Goal: Information Seeking & Learning: Understand process/instructions

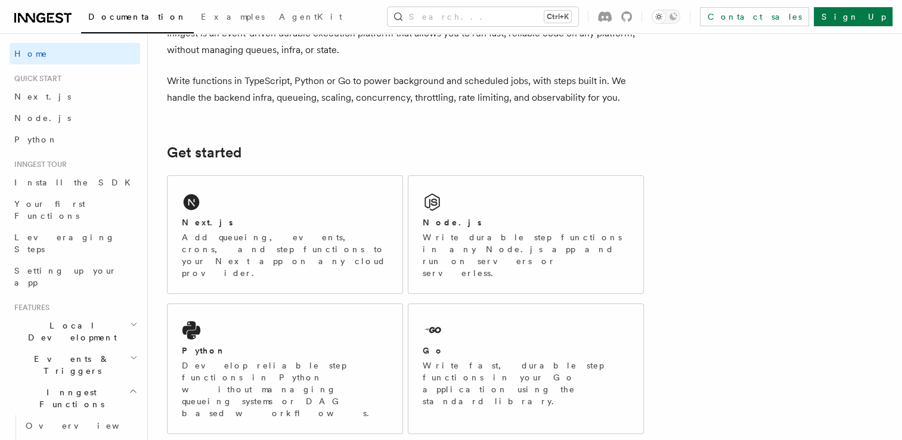
scroll to position [75, 0]
click at [557, 202] on div "Node.js Write durable step functions in any Node.js app and run on servers or s…" at bounding box center [525, 232] width 235 height 117
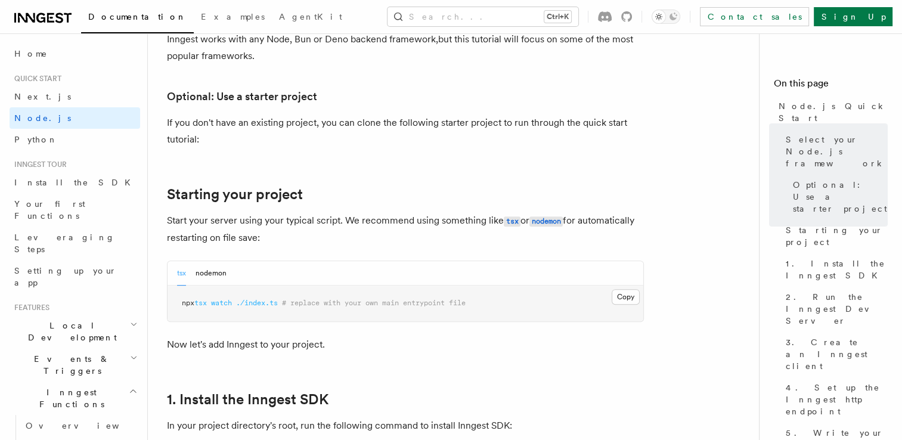
scroll to position [385, 0]
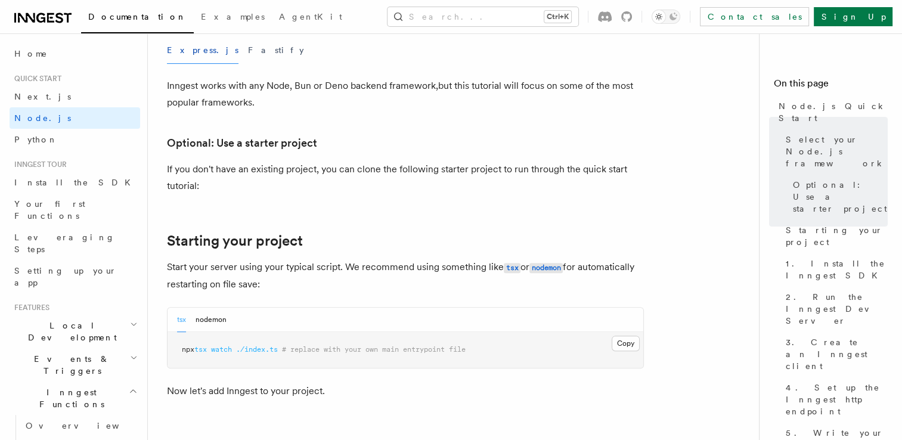
click at [176, 49] on button "Express.js" at bounding box center [203, 50] width 72 height 27
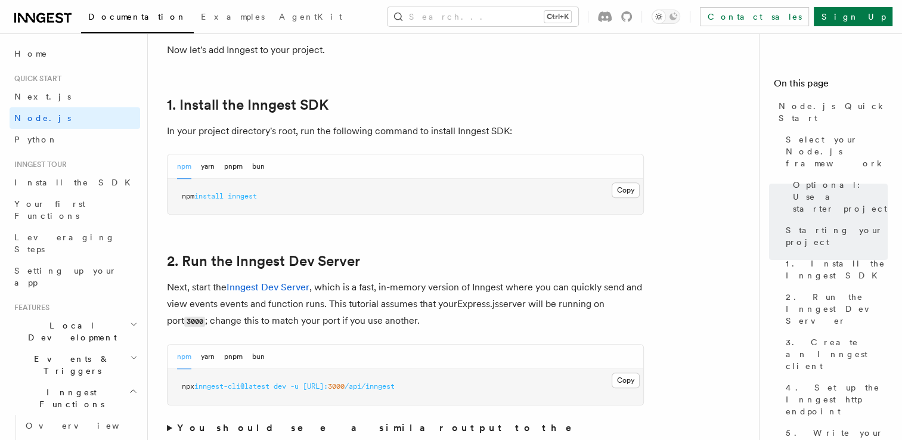
scroll to position [743, 0]
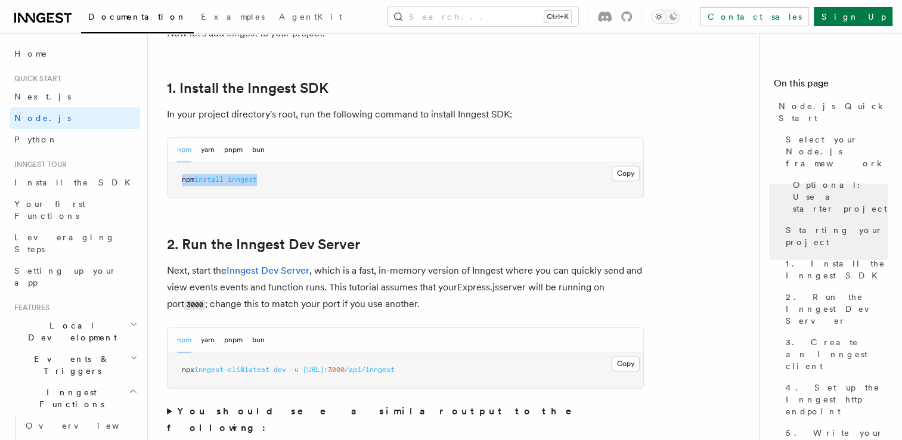
drag, startPoint x: 286, startPoint y: 180, endPoint x: 171, endPoint y: 173, distance: 115.3
click at [171, 173] on pre "npm install inngest" at bounding box center [406, 180] width 476 height 36
copy span "npm install inngest"
click at [634, 176] on button "Copy Copied" at bounding box center [626, 174] width 28 height 16
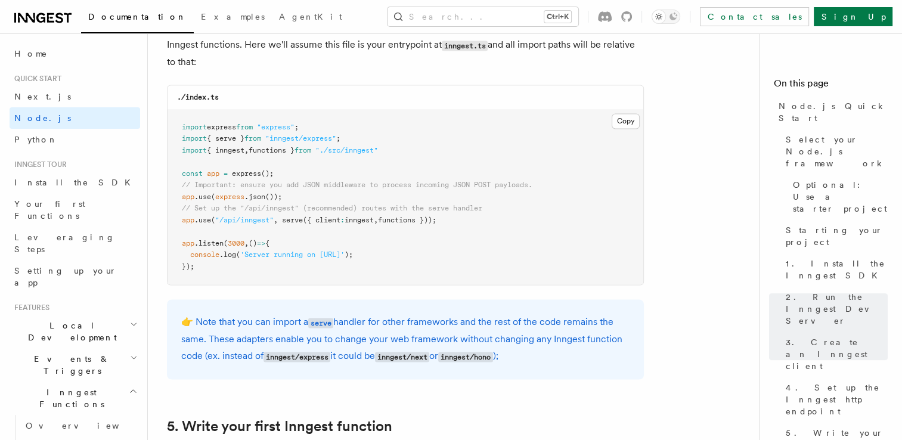
scroll to position [1864, 0]
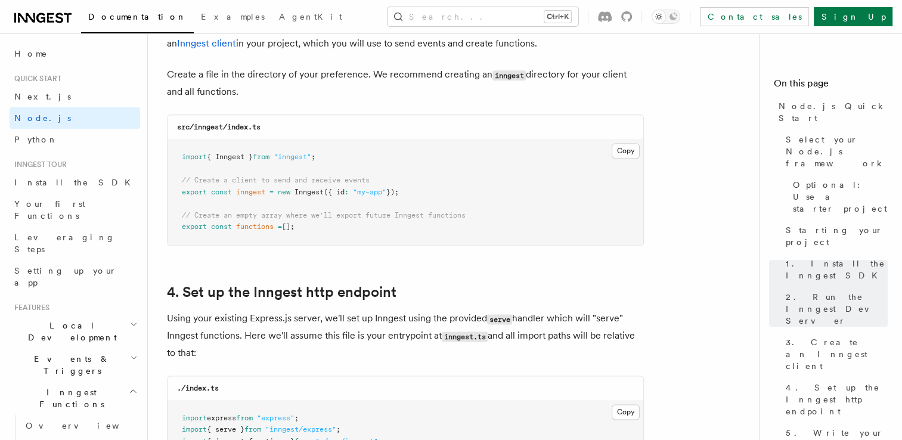
scroll to position [1577, 0]
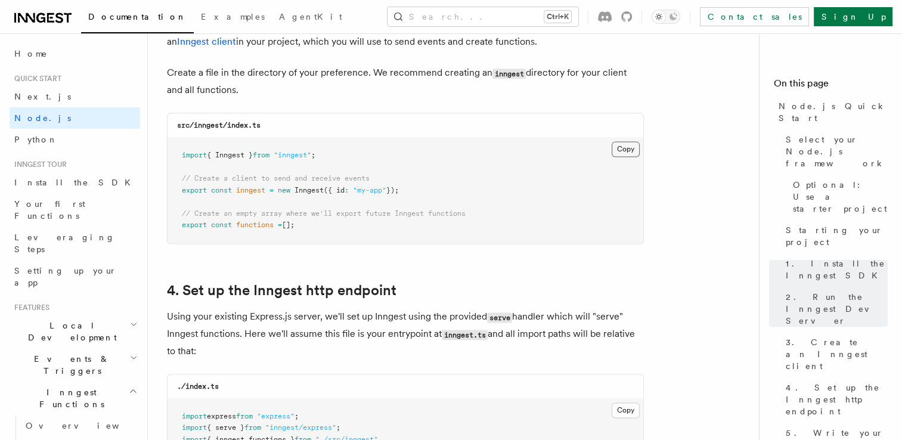
click at [623, 149] on button "Copy Copied" at bounding box center [626, 149] width 28 height 16
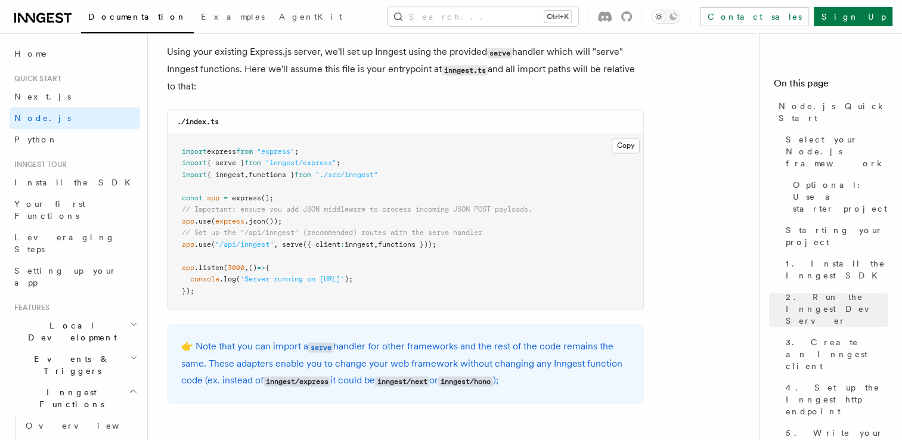
scroll to position [1864, 0]
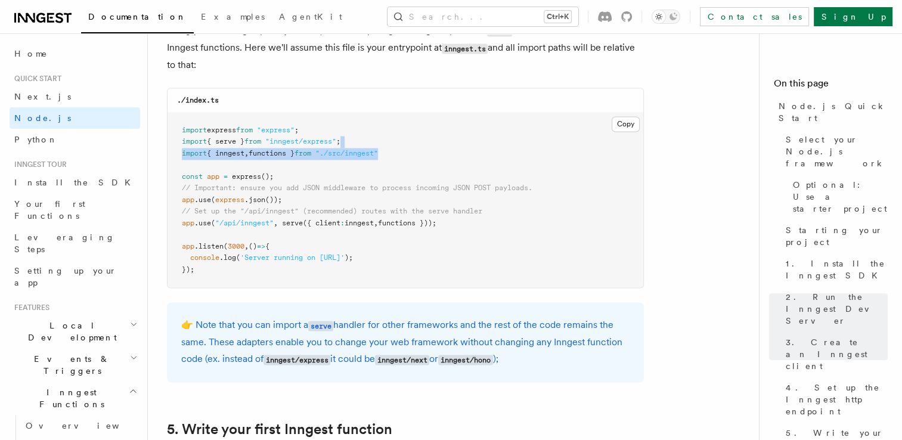
drag, startPoint x: 414, startPoint y: 156, endPoint x: 491, endPoint y: 147, distance: 77.5
click at [491, 147] on pre "import express from "express" ; import { serve } from "inngest/express" ; impor…" at bounding box center [406, 200] width 476 height 175
drag, startPoint x: 491, startPoint y: 147, endPoint x: 455, endPoint y: 154, distance: 36.6
click at [455, 154] on pre "import express from "express" ; import { serve } from "inngest/express" ; impor…" at bounding box center [406, 200] width 476 height 175
click at [434, 154] on pre "import express from "express" ; import { serve } from "inngest/express" ; impor…" at bounding box center [406, 200] width 476 height 175
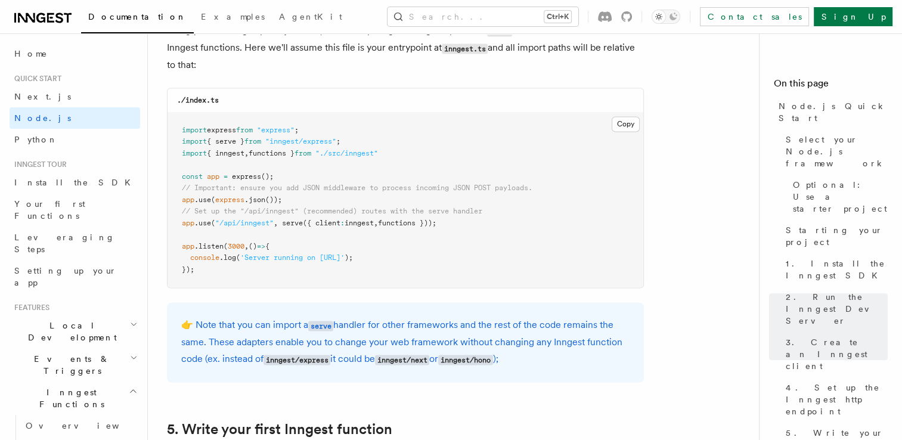
drag, startPoint x: 282, startPoint y: 224, endPoint x: 476, endPoint y: 224, distance: 193.8
click at [476, 224] on pre "import express from "express" ; import { serve } from "inngest/express" ; impor…" at bounding box center [406, 200] width 476 height 175
copy span "serve ({ client : inngest , functions }));"
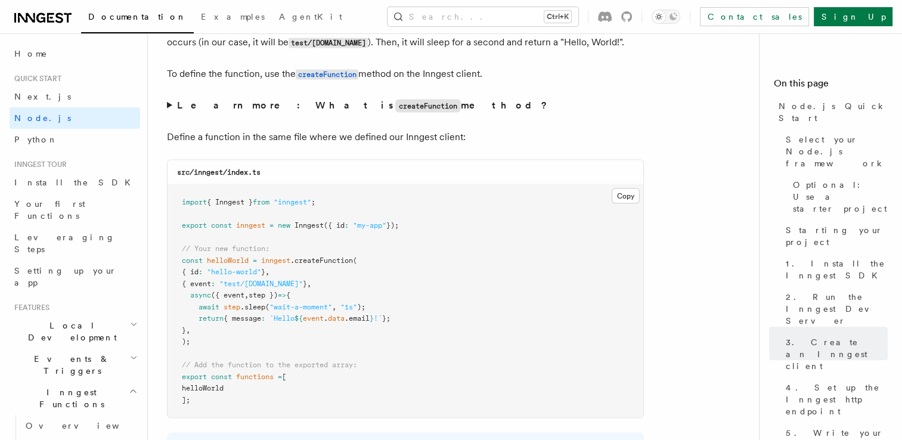
scroll to position [2317, 0]
